Goal: Task Accomplishment & Management: Manage account settings

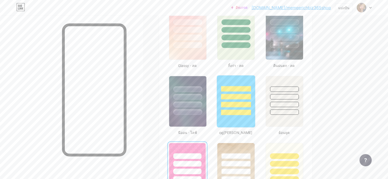
scroll to position [281, 0]
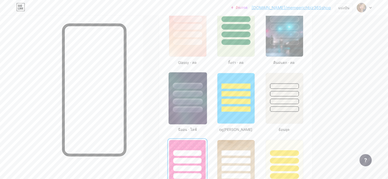
click at [203, 95] on div at bounding box center [188, 94] width 30 height 6
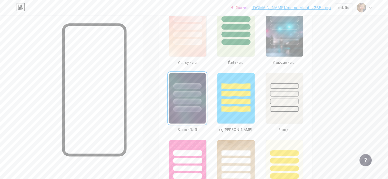
click at [202, 99] on div at bounding box center [187, 102] width 28 height 6
click at [299, 44] on div at bounding box center [284, 43] width 30 height 6
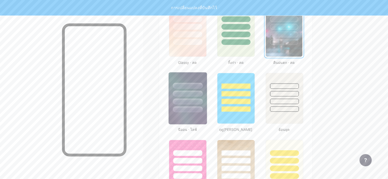
click at [207, 88] on div at bounding box center [188, 92] width 38 height 40
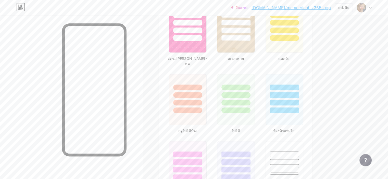
scroll to position [420, 0]
click at [195, 37] on div at bounding box center [188, 37] width 30 height 6
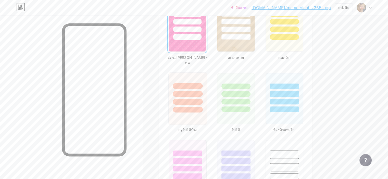
click at [203, 91] on div at bounding box center [188, 94] width 30 height 6
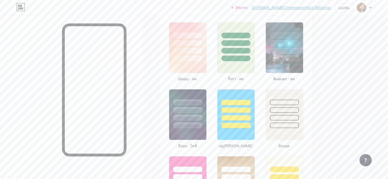
scroll to position [262, 0]
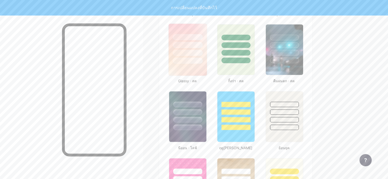
click at [203, 58] on div at bounding box center [188, 61] width 30 height 6
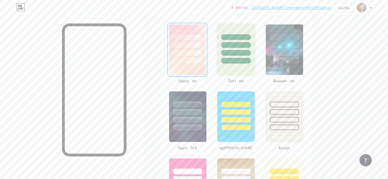
click at [255, 57] on div at bounding box center [236, 44] width 38 height 40
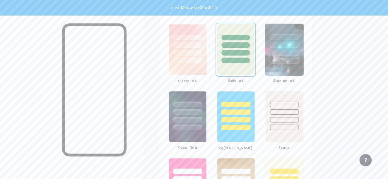
click at [303, 68] on img at bounding box center [284, 50] width 38 height 52
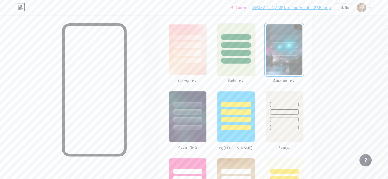
click at [251, 54] on div at bounding box center [236, 53] width 30 height 6
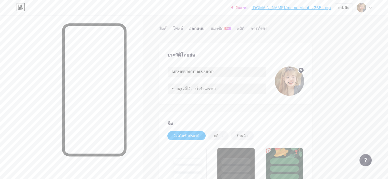
scroll to position [0, 0]
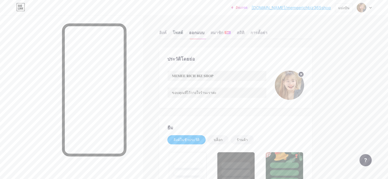
click at [183, 31] on font "โพสต์" at bounding box center [178, 32] width 10 height 5
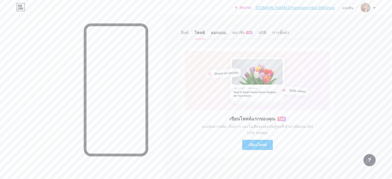
click at [215, 30] on font "ออกแบบ" at bounding box center [218, 32] width 15 height 5
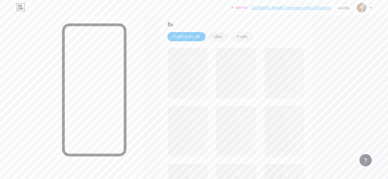
scroll to position [104, 0]
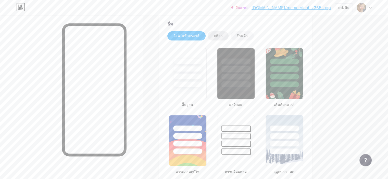
click at [223, 35] on font "บล็อก" at bounding box center [218, 36] width 9 height 4
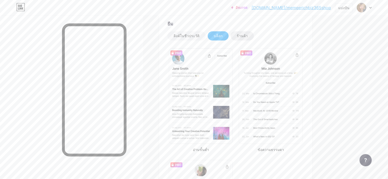
click at [254, 35] on div "ร้านค้า" at bounding box center [242, 35] width 23 height 9
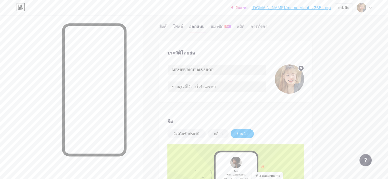
scroll to position [0, 0]
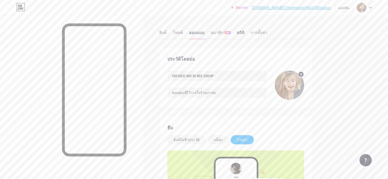
click at [244, 32] on font "สถิติ" at bounding box center [241, 32] width 8 height 5
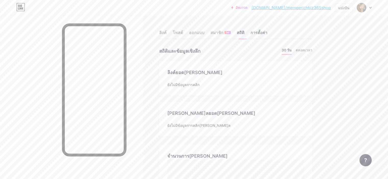
scroll to position [179, 388]
click at [267, 31] on font "การตั้งค่า" at bounding box center [259, 32] width 17 height 5
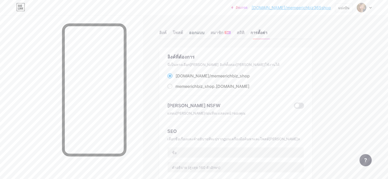
click at [204, 31] on font "ออกแบบ" at bounding box center [196, 32] width 15 height 5
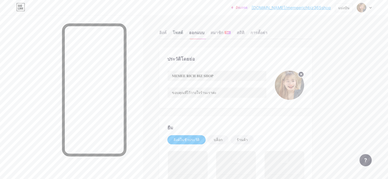
click at [183, 32] on font "โพสต์" at bounding box center [178, 32] width 10 height 5
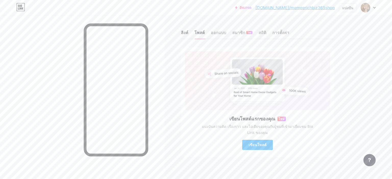
click at [182, 30] on div "ลิงค์" at bounding box center [184, 34] width 7 height 9
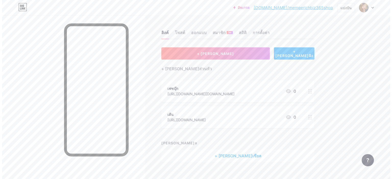
scroll to position [8, 0]
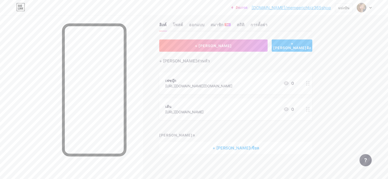
click at [259, 146] on font "+ [PERSON_NAME]เชียล" at bounding box center [236, 148] width 47 height 5
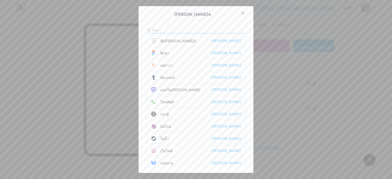
scroll to position [0, 0]
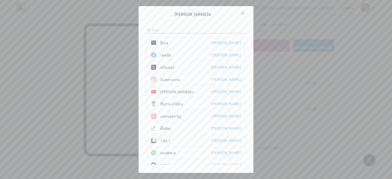
drag, startPoint x: 246, startPoint y: 93, endPoint x: 249, endPoint y: 101, distance: 8.7
click at [249, 102] on div "[PERSON_NAME]ล อีเมล [PERSON_NAME] เฟสบุ๊ค [PERSON_NAME] ทวิตเตอร์ [PERSON_NAME…" at bounding box center [196, 89] width 115 height 167
drag, startPoint x: 348, startPoint y: 0, endPoint x: 251, endPoint y: 97, distance: 137.5
click at [251, 97] on div "[PERSON_NAME]ล อีเมล [PERSON_NAME] เฟสบุ๊ค [PERSON_NAME] ทวิตเตอร์ [PERSON_NAME…" at bounding box center [196, 89] width 115 height 167
click at [140, 113] on div "[PERSON_NAME]ล อีเมล [PERSON_NAME] เฟสบุ๊ค [PERSON_NAME] ทวิตเตอร์ [PERSON_NAME…" at bounding box center [196, 89] width 115 height 167
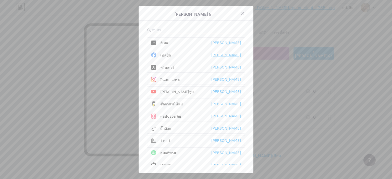
click at [237, 54] on font "[PERSON_NAME]" at bounding box center [226, 55] width 30 height 4
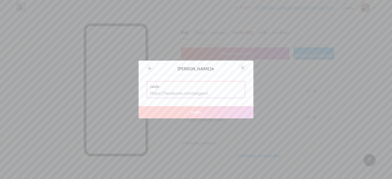
click at [241, 68] on icon at bounding box center [243, 68] width 4 height 4
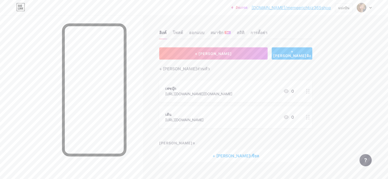
click at [256, 155] on font "+ [PERSON_NAME]เชียล" at bounding box center [236, 156] width 47 height 5
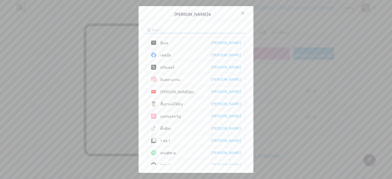
click at [171, 28] on input "text" at bounding box center [180, 29] width 56 height 5
type input "l"
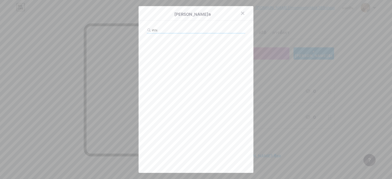
type input "ศ"
type input "L"
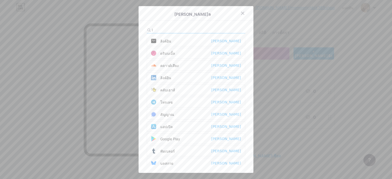
scroll to position [6, 0]
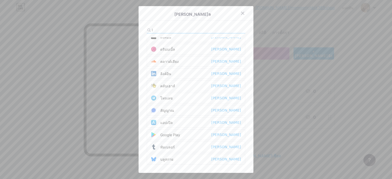
drag, startPoint x: 177, startPoint y: 30, endPoint x: 133, endPoint y: 34, distance: 44.6
click at [133, 34] on div "[PERSON_NAME]ล l ลิงค์อิน [PERSON_NAME] ดริบบเบิ้ล [PERSON_NAME]เสียง [PERSON_N…" at bounding box center [196, 89] width 392 height 179
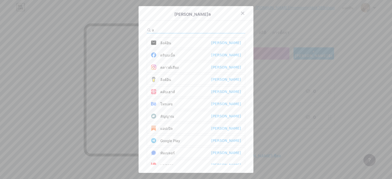
drag, startPoint x: 157, startPoint y: 28, endPoint x: 123, endPoint y: 30, distance: 34.5
click at [124, 30] on div "[PERSON_NAME]ล a ลิงค์อิน [PERSON_NAME] ดริบบเบิ้ล [PERSON_NAME]เสียง [PERSON_N…" at bounding box center [196, 89] width 392 height 179
drag, startPoint x: 159, startPoint y: 28, endPoint x: 119, endPoint y: 27, distance: 40.9
click at [121, 27] on div "[PERSON_NAME]ล s ลิงค์อิน [PERSON_NAME] ดริบบเบิ้ล [PERSON_NAME]เสียง [PERSON_N…" at bounding box center [196, 89] width 392 height 179
drag, startPoint x: 157, startPoint y: 31, endPoint x: 121, endPoint y: 31, distance: 36.5
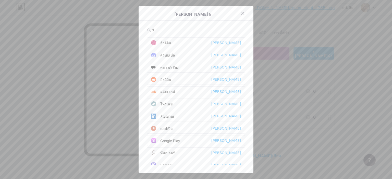
click at [127, 31] on div "[PERSON_NAME]ล d ลิงค์อิน [PERSON_NAME] ดริบบเบิ้ล [PERSON_NAME]เสียง [PERSON_N…" at bounding box center [196, 89] width 392 height 179
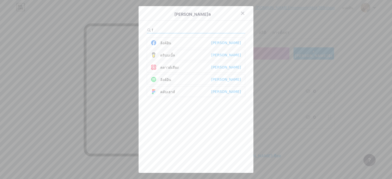
drag, startPoint x: 156, startPoint y: 29, endPoint x: 134, endPoint y: 27, distance: 22.1
click at [134, 27] on div "[PERSON_NAME]ล f ลิงค์อิน [PERSON_NAME] ดริบบเบิ้ล [PERSON_NAME]เสียง [PERSON_N…" at bounding box center [196, 89] width 392 height 179
drag, startPoint x: 158, startPoint y: 28, endPoint x: 130, endPoint y: 25, distance: 28.5
click at [130, 25] on div "[PERSON_NAME]ล g ลิงค์อิน [PERSON_NAME] ดริบบเบิ้ล [PERSON_NAME]เสียง [PERSON_N…" at bounding box center [196, 89] width 392 height 179
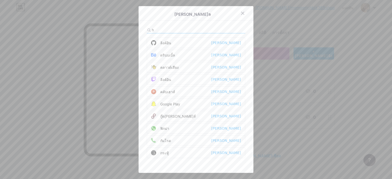
drag, startPoint x: 159, startPoint y: 27, endPoint x: 137, endPoint y: 27, distance: 22.5
click at [139, 27] on div "[PERSON_NAME]ล h ลิงค์อิน [PERSON_NAME] ดริบบเบิ้ล [PERSON_NAME]เสียง [PERSON_N…" at bounding box center [196, 89] width 115 height 167
drag, startPoint x: 139, startPoint y: 27, endPoint x: 127, endPoint y: 27, distance: 12.3
click at [135, 27] on div "[PERSON_NAME]ล h ลิงค์อิน [PERSON_NAME] ดริบบเบิ้ล [PERSON_NAME]เสียง [PERSON_N…" at bounding box center [196, 89] width 392 height 179
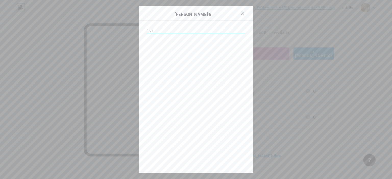
drag, startPoint x: 158, startPoint y: 30, endPoint x: 138, endPoint y: 29, distance: 21.0
click at [139, 29] on div "[PERSON_NAME]ล j" at bounding box center [196, 89] width 115 height 167
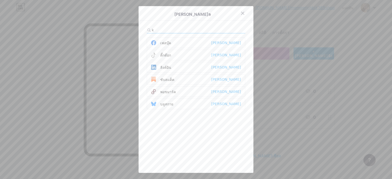
drag, startPoint x: 156, startPoint y: 30, endPoint x: 136, endPoint y: 28, distance: 20.5
click at [136, 28] on div "[PERSON_NAME]ล k เฟสบุ๊ค [PERSON_NAME] ติ๊กต๊อก [PERSON_NAME]อิน [PERSON_NAME] …" at bounding box center [196, 89] width 392 height 179
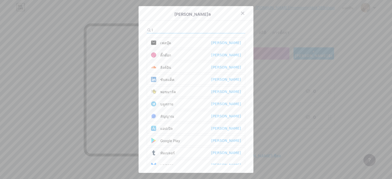
drag, startPoint x: 139, startPoint y: 28, endPoint x: 127, endPoint y: 27, distance: 12.3
click at [130, 27] on div "[PERSON_NAME]ล l เฟสบุ๊ค [PERSON_NAME] ติ๊กต๊อก [PERSON_NAME]อิน [PERSON_NAME] …" at bounding box center [196, 89] width 392 height 179
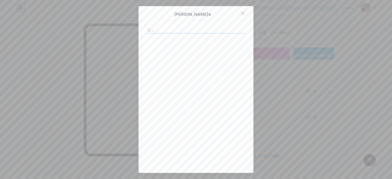
drag, startPoint x: 158, startPoint y: 30, endPoint x: 129, endPoint y: 29, distance: 29.6
click at [129, 30] on div "[PERSON_NAME]ล ;" at bounding box center [196, 89] width 392 height 179
drag, startPoint x: 157, startPoint y: 29, endPoint x: 133, endPoint y: 29, distance: 24.2
click at [133, 29] on div "[PERSON_NAME]ล q" at bounding box center [196, 89] width 392 height 179
drag, startPoint x: 155, startPoint y: 30, endPoint x: 135, endPoint y: 30, distance: 20.7
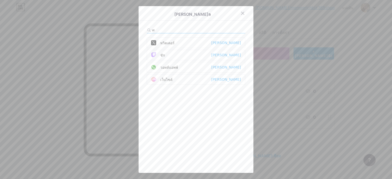
click at [135, 30] on div "[PERSON_NAME]ล w ทวิตเตอร์ [PERSON_NAME] ชัก [PERSON_NAME] วอทส์แอพพ์ [PERSON_N…" at bounding box center [196, 89] width 392 height 179
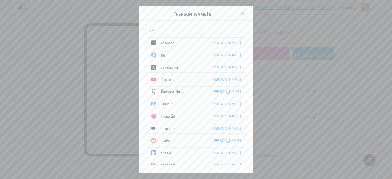
drag, startPoint x: 156, startPoint y: 30, endPoint x: 135, endPoint y: 29, distance: 21.5
click at [135, 29] on div "[PERSON_NAME]ล e ทวิตเตอร์ [PERSON_NAME] ชัก [PERSON_NAME] วอทส์แอพพ์ [PERSON_N…" at bounding box center [196, 89] width 392 height 179
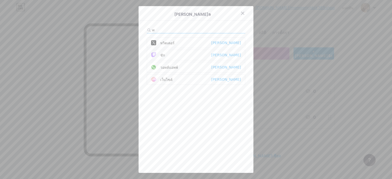
drag, startPoint x: 150, startPoint y: 27, endPoint x: 98, endPoint y: 18, distance: 53.2
click at [98, 18] on div "[PERSON_NAME]ล w ทวิตเตอร์ [PERSON_NAME] ชัก [PERSON_NAME] วอทส์แอพพ์ [PERSON_N…" at bounding box center [196, 89] width 392 height 179
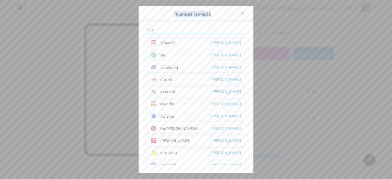
click at [136, 29] on div "[PERSON_NAME]ล s ทวิตเตอร์ [PERSON_NAME] ชัก [PERSON_NAME] วอทส์แอพพ์ [PERSON_N…" at bounding box center [196, 89] width 392 height 179
drag, startPoint x: 158, startPoint y: 29, endPoint x: 139, endPoint y: 28, distance: 18.9
click at [139, 28] on div "[PERSON_NAME]ล s ทวิตเตอร์ [PERSON_NAME] ชัก [PERSON_NAME] วอทส์แอพพ์ [PERSON_N…" at bounding box center [196, 89] width 115 height 167
click at [162, 28] on input "s" at bounding box center [180, 29] width 56 height 5
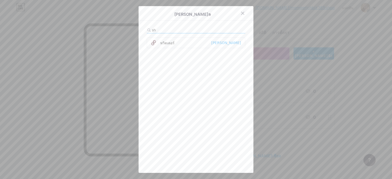
drag, startPoint x: 167, startPoint y: 28, endPoint x: 125, endPoint y: 29, distance: 41.9
click at [125, 29] on div "[PERSON_NAME]ล sh ทวิตเตอร์ [PERSON_NAME]" at bounding box center [196, 89] width 392 height 179
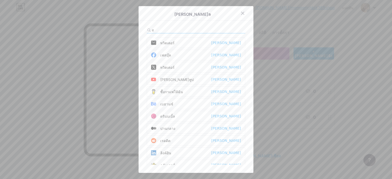
drag, startPoint x: 162, startPoint y: 30, endPoint x: 119, endPoint y: 28, distance: 42.7
click at [119, 28] on div "[PERSON_NAME]ล e ทวิตเตอร์ [PERSON_NAME] เฟสบุ๊ค [PERSON_NAME] ทวิตเตอร์ [PERSO…" at bounding box center [196, 89] width 392 height 179
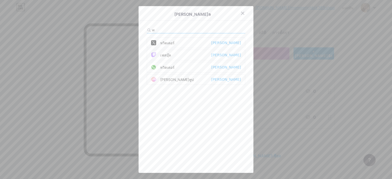
drag, startPoint x: 159, startPoint y: 29, endPoint x: 129, endPoint y: 28, distance: 30.1
click at [134, 28] on div "[PERSON_NAME]ล w ทวิตเตอร์ [PERSON_NAME] เฟสบุ๊ค [PERSON_NAME] ทวิตเตอร์ [PERSO…" at bounding box center [196, 89] width 392 height 179
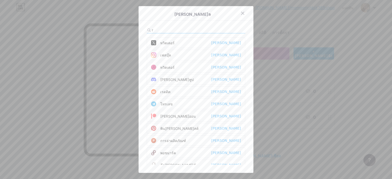
drag, startPoint x: 160, startPoint y: 26, endPoint x: 141, endPoint y: 27, distance: 18.9
click at [141, 27] on div "[PERSON_NAME]ล r ทวิตเตอร์ [PERSON_NAME] เฟสบุ๊ค [PERSON_NAME] ทวิตเตอร์ [PERSO…" at bounding box center [196, 89] width 115 height 167
click at [141, 31] on div "[PERSON_NAME]ล r ทวิตเตอร์ [PERSON_NAME] เฟสบุ๊ค [PERSON_NAME] ทวิตเตอร์ [PERSO…" at bounding box center [196, 89] width 115 height 167
click at [152, 29] on input "r" at bounding box center [180, 29] width 56 height 5
drag, startPoint x: 157, startPoint y: 29, endPoint x: 132, endPoint y: 28, distance: 25.0
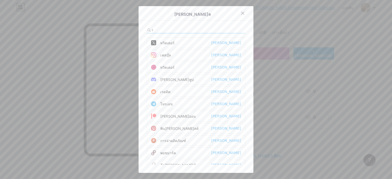
click at [133, 28] on div "[PERSON_NAME]ล r ทวิตเตอร์ [PERSON_NAME] เฟสบุ๊ค [PERSON_NAME] ทวิตเตอร์ [PERSO…" at bounding box center [196, 89] width 392 height 179
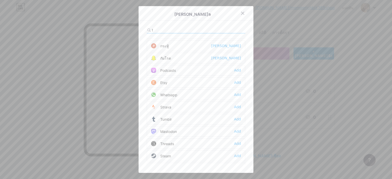
scroll to position [164, 0]
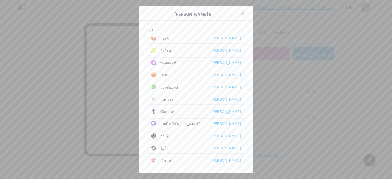
drag, startPoint x: 157, startPoint y: 30, endPoint x: 132, endPoint y: 29, distance: 25.5
click at [132, 29] on div "[PERSON_NAME]ล t ทวิตเตอร์ [PERSON_NAME] เฟสบุ๊ค [PERSON_NAME] ทวิตเตอร์ [PERSO…" at bounding box center [196, 89] width 392 height 179
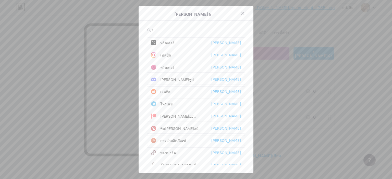
scroll to position [54, 0]
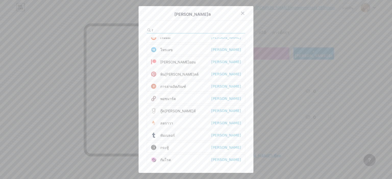
drag, startPoint x: 154, startPoint y: 29, endPoint x: 132, endPoint y: 29, distance: 22.5
click at [133, 30] on div "[PERSON_NAME]ล r ทวิตเตอร์ [PERSON_NAME] เฟสบุ๊ค [PERSON_NAME] ทวิตเตอร์ [PERSO…" at bounding box center [196, 89] width 392 height 179
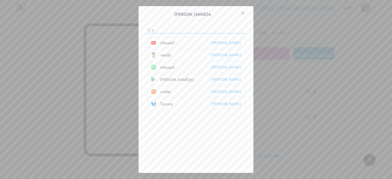
drag, startPoint x: 159, startPoint y: 31, endPoint x: 137, endPoint y: 32, distance: 22.5
click at [139, 32] on div "[PERSON_NAME]ล y ทวิตเตอร์ [PERSON_NAME] เฟสบุ๊ค [PERSON_NAME] ทวิตเตอร์ [PERSO…" at bounding box center [196, 89] width 115 height 167
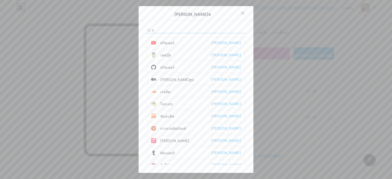
drag, startPoint x: 156, startPoint y: 30, endPoint x: 130, endPoint y: 28, distance: 26.4
click at [129, 28] on div "[PERSON_NAME]ล u ทวิตเตอร์ [PERSON_NAME] เฟสบุ๊ค [PERSON_NAME] ทวิตเตอร์ [PERSO…" at bounding box center [196, 89] width 392 height 179
drag, startPoint x: 149, startPoint y: 32, endPoint x: 142, endPoint y: 32, distance: 6.9
click at [142, 32] on div "[PERSON_NAME]ล i ทวิตเตอร์ [PERSON_NAME] เฟสบุ๊ค [PERSON_NAME] ทวิตเตอร์ [PERSO…" at bounding box center [196, 89] width 115 height 167
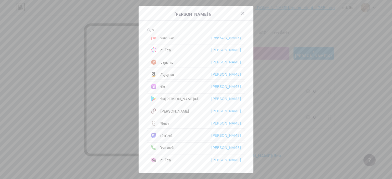
drag, startPoint x: 160, startPoint y: 30, endPoint x: 133, endPoint y: 30, distance: 26.8
click at [134, 30] on div "[PERSON_NAME]ล o ทวิตเตอร์ [PERSON_NAME] เฟสบุ๊ค [PERSON_NAME] ทวิตเตอร์ [PERSO…" at bounding box center [196, 89] width 392 height 179
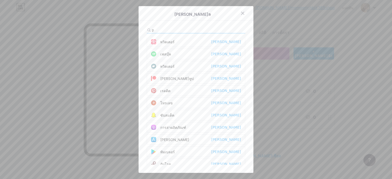
scroll to position [0, 0]
drag, startPoint x: 153, startPoint y: 29, endPoint x: 138, endPoint y: 29, distance: 15.3
click at [139, 29] on div "[PERSON_NAME]ล p ทวิตเตอร์ [PERSON_NAME] เฟสบุ๊ค [PERSON_NAME] ทวิตเตอร์ [PERSO…" at bounding box center [196, 89] width 115 height 167
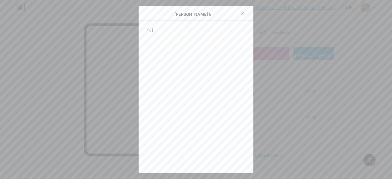
drag, startPoint x: 158, startPoint y: 31, endPoint x: 137, endPoint y: 29, distance: 21.0
click at [139, 29] on div "[PERSON_NAME]ล [" at bounding box center [196, 89] width 115 height 167
drag, startPoint x: 158, startPoint y: 32, endPoint x: 141, endPoint y: 31, distance: 17.6
click at [141, 31] on div "[PERSON_NAME]ล z อเมซอน [PERSON_NAME]" at bounding box center [196, 89] width 115 height 167
drag, startPoint x: 158, startPoint y: 29, endPoint x: 140, endPoint y: 28, distance: 18.4
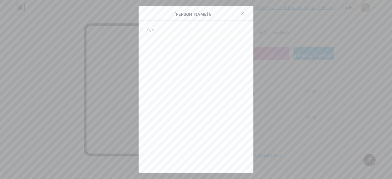
click at [141, 28] on div "[PERSON_NAME]ล x" at bounding box center [196, 89] width 115 height 167
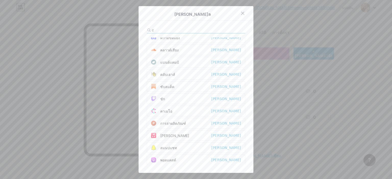
scroll to position [42, 0]
drag, startPoint x: 159, startPoint y: 30, endPoint x: 120, endPoint y: 27, distance: 38.6
click at [121, 27] on div "[PERSON_NAME]ล c เฟสบุ๊ค [PERSON_NAME] ซื้อกาแฟให้ฉัน [PERSON_NAME] เบฮานซ์ [PE…" at bounding box center [196, 89] width 392 height 179
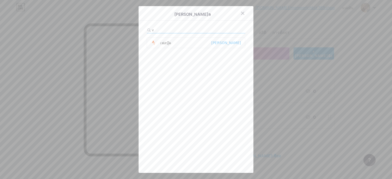
drag, startPoint x: 157, startPoint y: 30, endPoint x: 135, endPoint y: 30, distance: 22.2
click at [136, 30] on div "[PERSON_NAME]ล v เฟสบุ๊ค [PERSON_NAME]" at bounding box center [196, 89] width 392 height 179
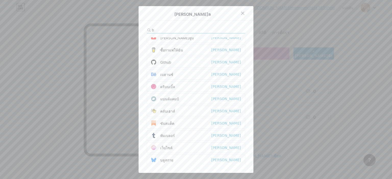
scroll to position [18, 0]
drag, startPoint x: 160, startPoint y: 29, endPoint x: 137, endPoint y: 32, distance: 23.9
click at [139, 32] on div "[PERSON_NAME]ล b เฟสบุ๊ค [PERSON_NAME]ทูป [PERSON_NAME] ซื้อกาแฟให้ฉัน [PERSON_…" at bounding box center [196, 89] width 115 height 167
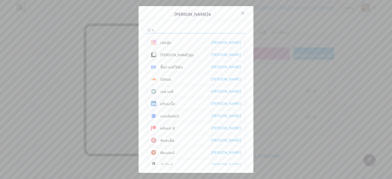
scroll to position [0, 0]
drag, startPoint x: 159, startPoint y: 26, endPoint x: 150, endPoint y: 28, distance: 9.3
click at [148, 27] on div "[PERSON_NAME]ล n เฟสบุ๊ค [PERSON_NAME]ทูป [PERSON_NAME] ซื้อกาแฟให้ฉัน [PERSON_…" at bounding box center [196, 89] width 115 height 167
drag, startPoint x: 155, startPoint y: 30, endPoint x: 131, endPoint y: 29, distance: 24.5
click at [131, 29] on div "[PERSON_NAME]ล n เฟสบุ๊ค [PERSON_NAME]ทูป [PERSON_NAME] ซื้อกาแฟให้ฉัน [PERSON_…" at bounding box center [196, 89] width 392 height 179
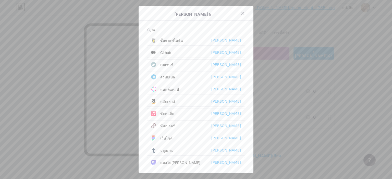
scroll to position [54, 0]
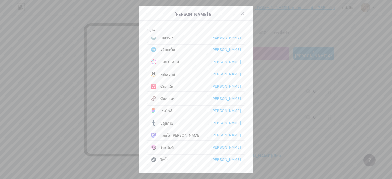
drag, startPoint x: 157, startPoint y: 29, endPoint x: 116, endPoint y: 28, distance: 41.9
click at [121, 28] on div "[PERSON_NAME]ล m เฟสบุ๊ค [PERSON_NAME]ทูป [PERSON_NAME] ซื้อกาแฟให้ฉัน [PERSON_…" at bounding box center [196, 89] width 392 height 179
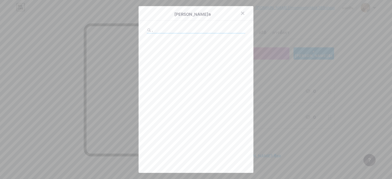
drag, startPoint x: 154, startPoint y: 29, endPoint x: 136, endPoint y: 29, distance: 17.9
click at [139, 29] on div "[PERSON_NAME]ล ," at bounding box center [196, 89] width 115 height 167
drag, startPoint x: 166, startPoint y: 30, endPoint x: 133, endPoint y: 29, distance: 32.2
click at [140, 29] on div "[PERSON_NAME]ล ." at bounding box center [196, 89] width 115 height 167
drag, startPoint x: 157, startPoint y: 32, endPoint x: 129, endPoint y: 32, distance: 28.1
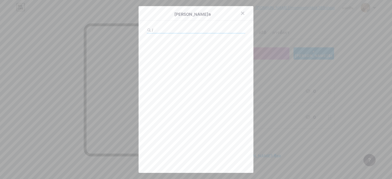
click at [134, 32] on div "[PERSON_NAME]ล /" at bounding box center [196, 89] width 392 height 179
type input "0"
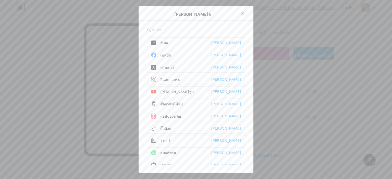
type input "1"
type input "2"
type input "3"
type input "4"
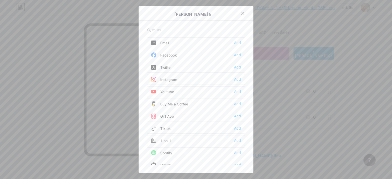
type input "5"
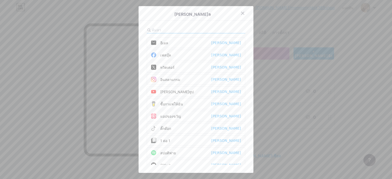
type input "6"
type input "7"
type input "8"
type input "9"
click at [241, 11] on icon at bounding box center [243, 13] width 4 height 4
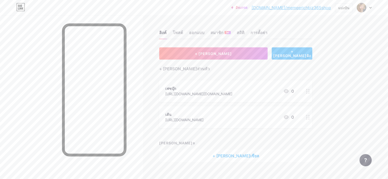
click at [311, 55] on font "+ [PERSON_NAME]ฝัง" at bounding box center [292, 53] width 38 height 9
